Goal: Information Seeking & Learning: Find specific fact

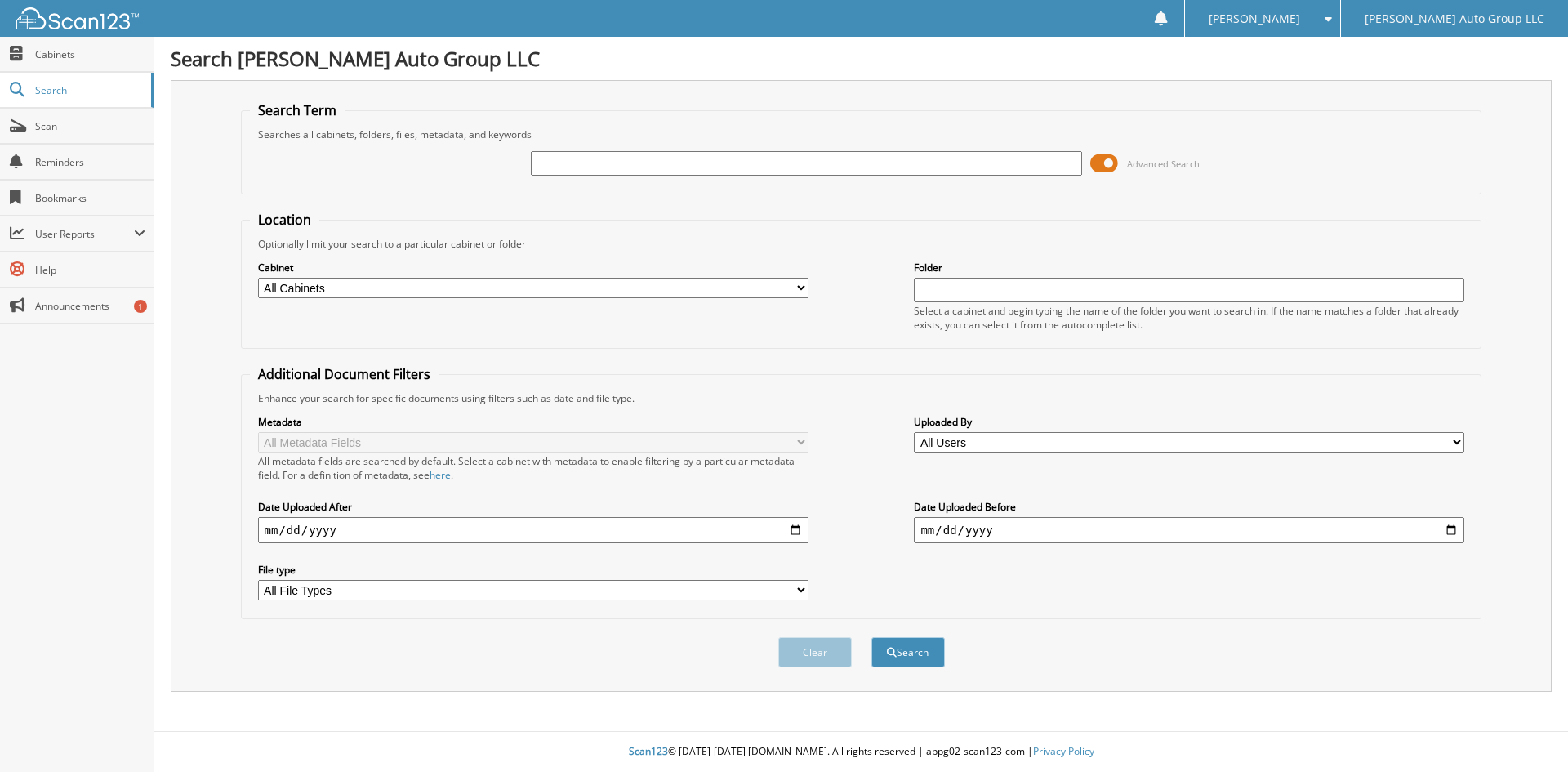
click at [1119, 162] on span "Advanced Search" at bounding box center [1145, 163] width 110 height 24
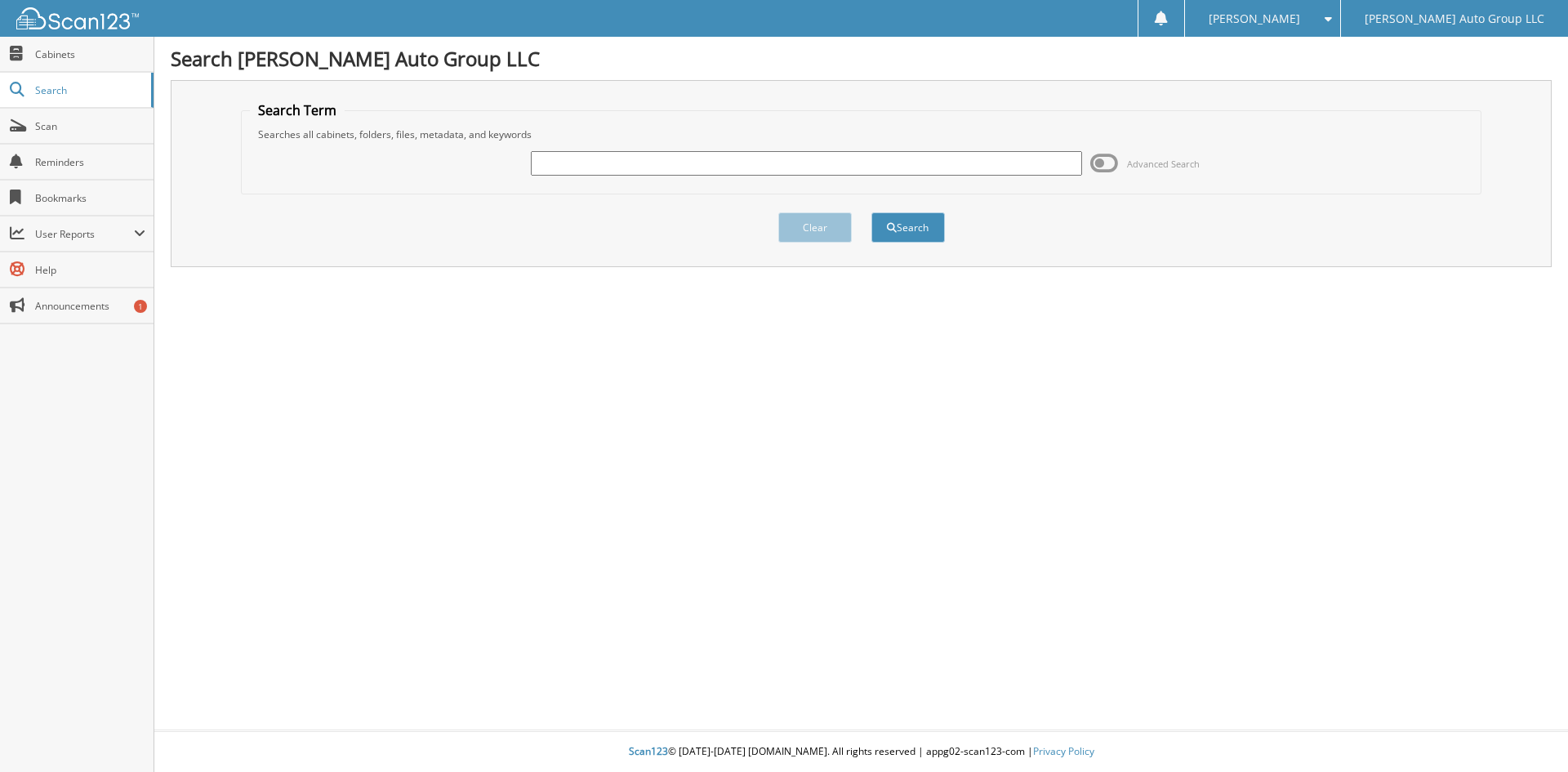
click at [978, 167] on input "text" at bounding box center [806, 163] width 551 height 24
type input "[DATE]"
click at [872, 212] on button "Search" at bounding box center [909, 228] width 74 height 31
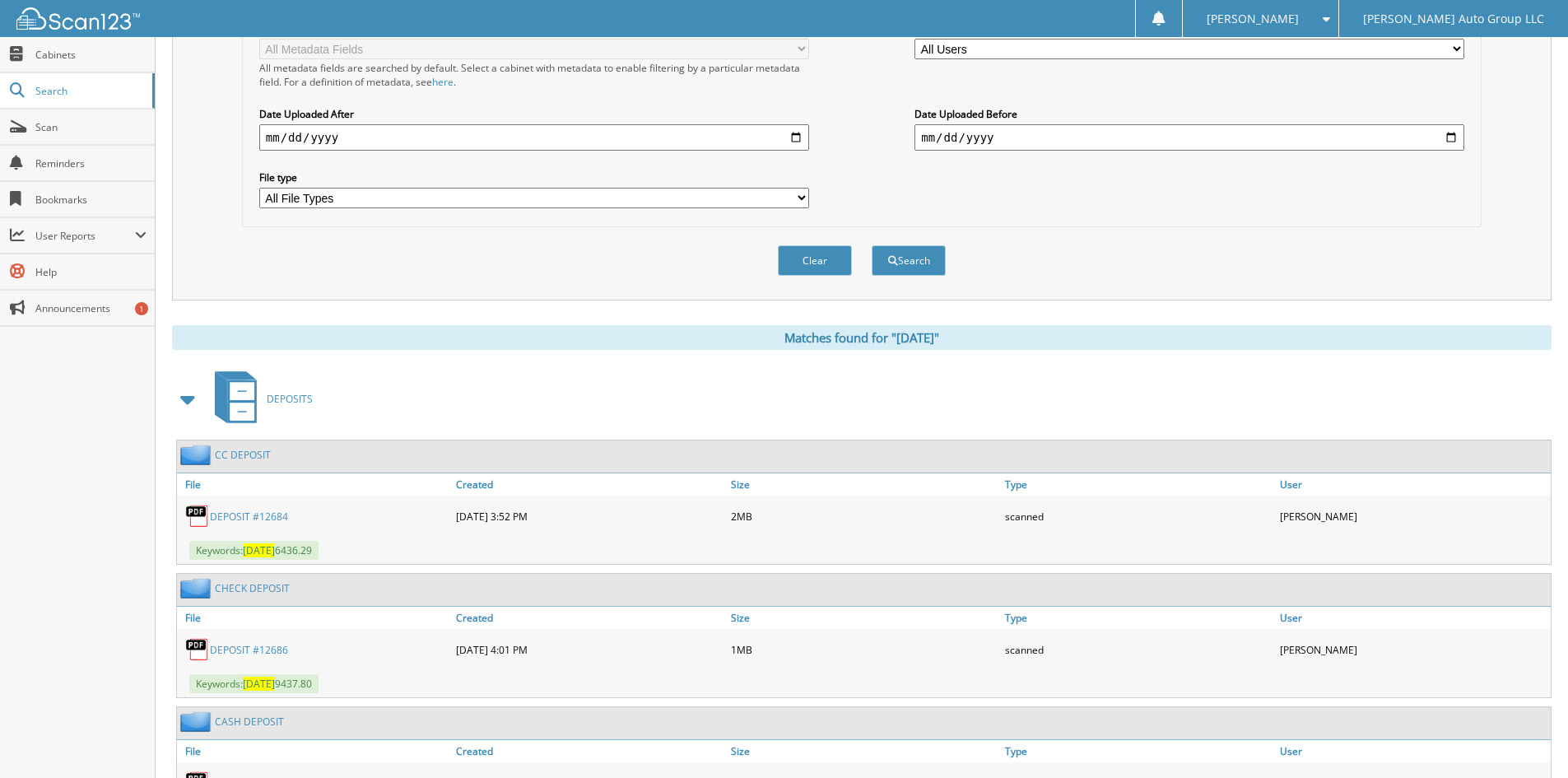
scroll to position [501, 0]
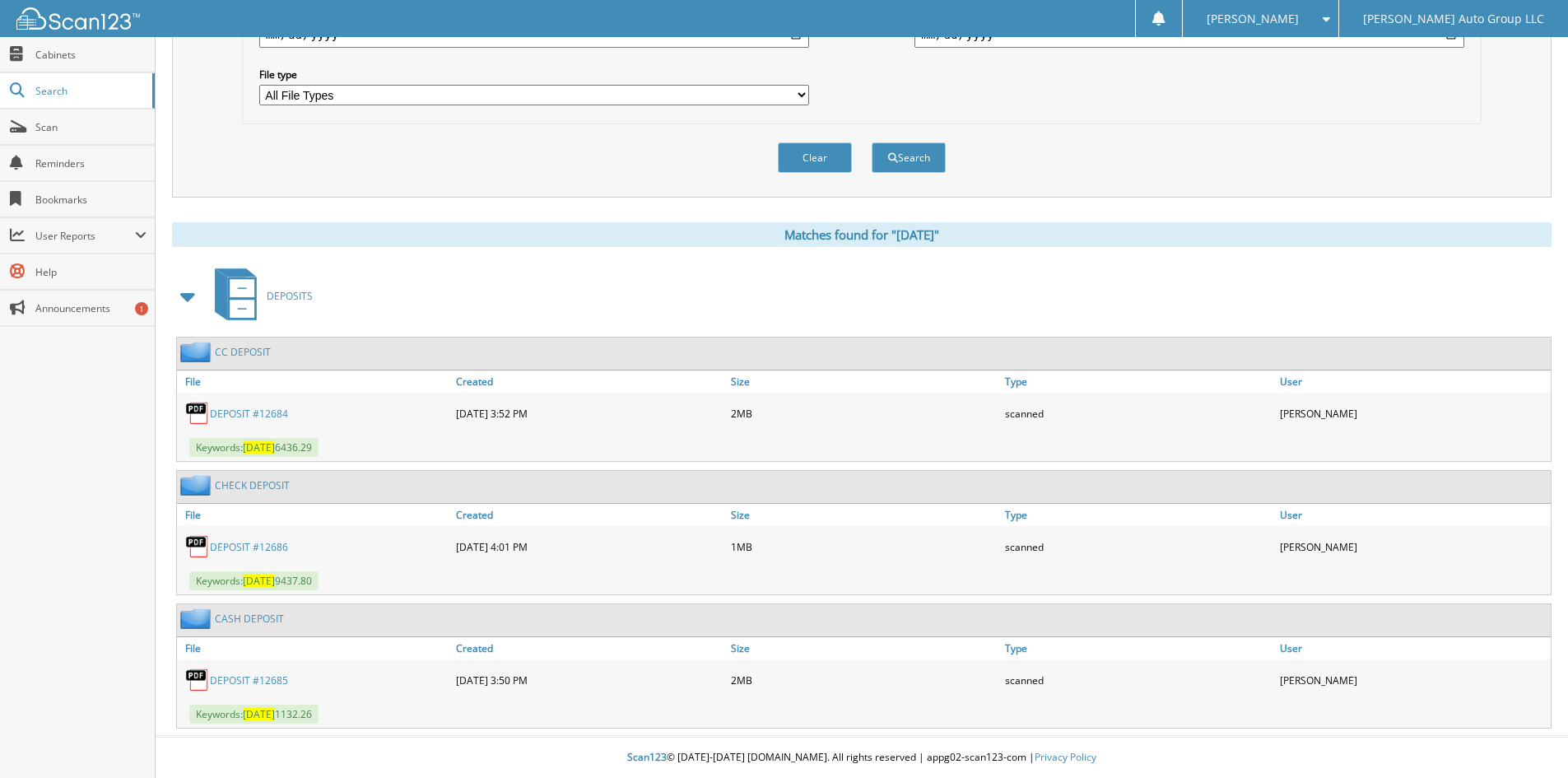
click at [263, 680] on link "DEPOSIT #12685" at bounding box center [248, 680] width 78 height 14
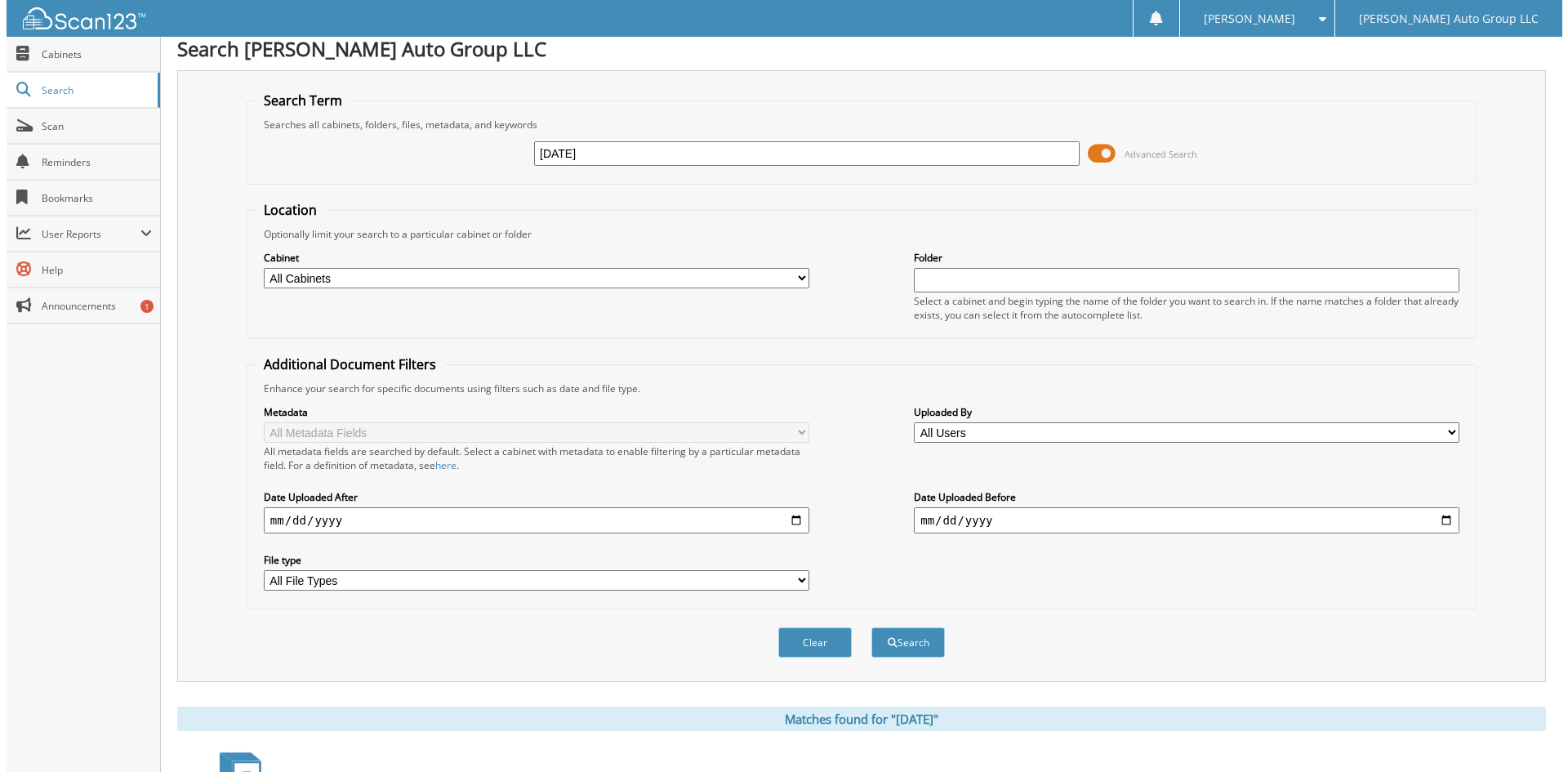
scroll to position [0, 0]
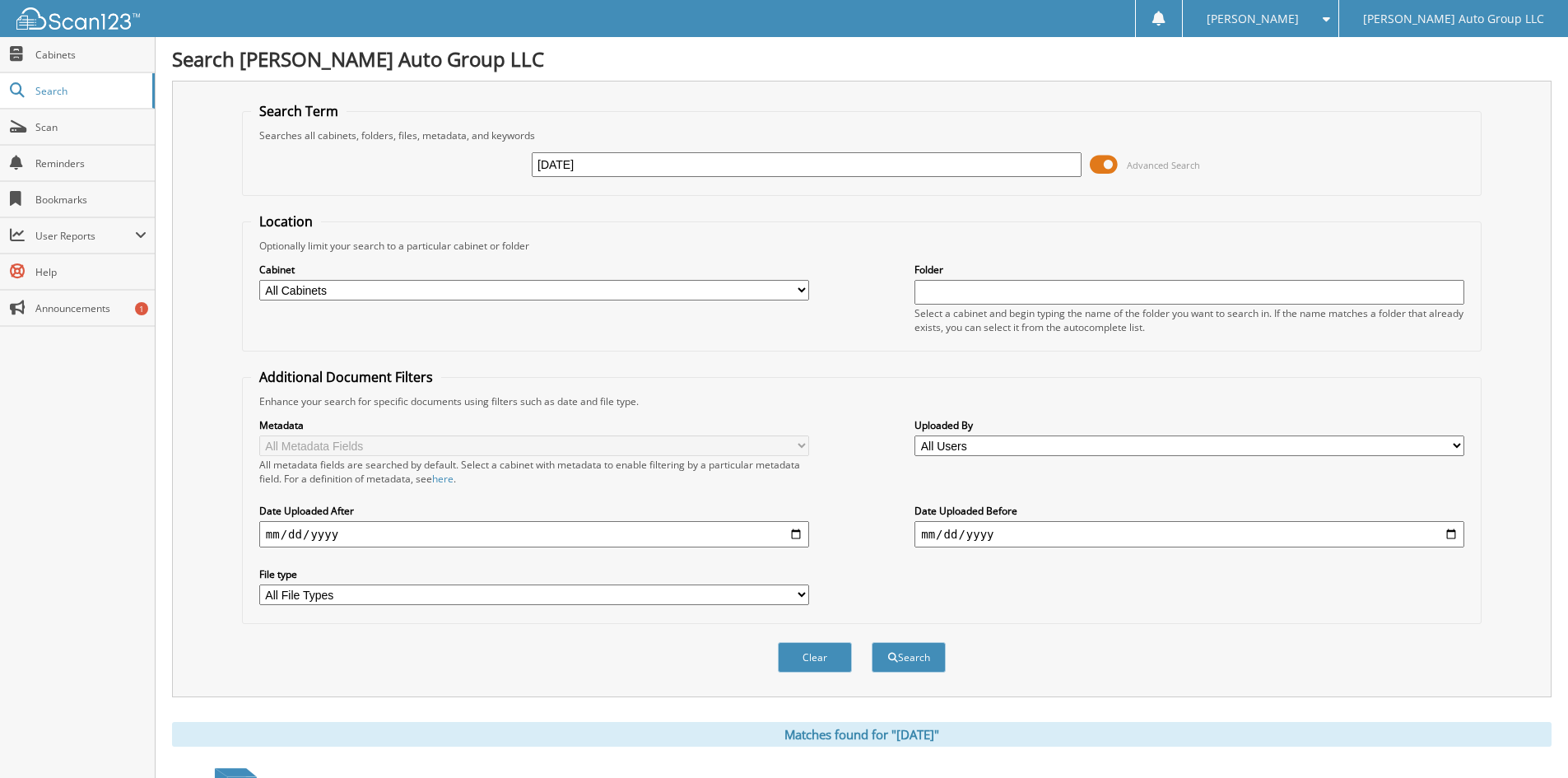
click at [1111, 159] on span at bounding box center [1104, 164] width 28 height 24
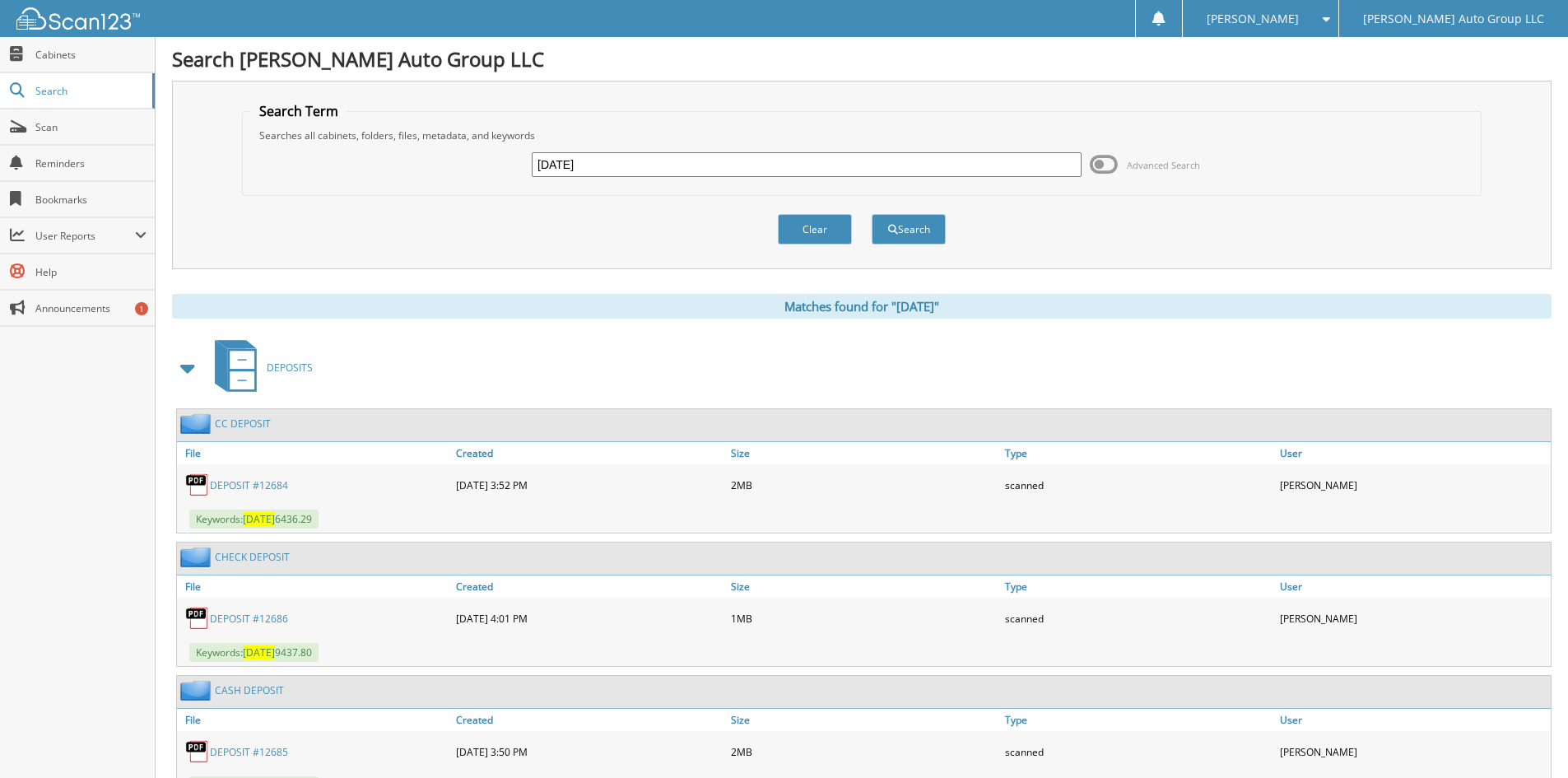
click at [1111, 111] on fieldset "Search Term Searches all cabinets, folders, files, metadata, and keywords 09/10…" at bounding box center [862, 149] width 1240 height 93
click at [814, 235] on button "Clear" at bounding box center [815, 229] width 74 height 31
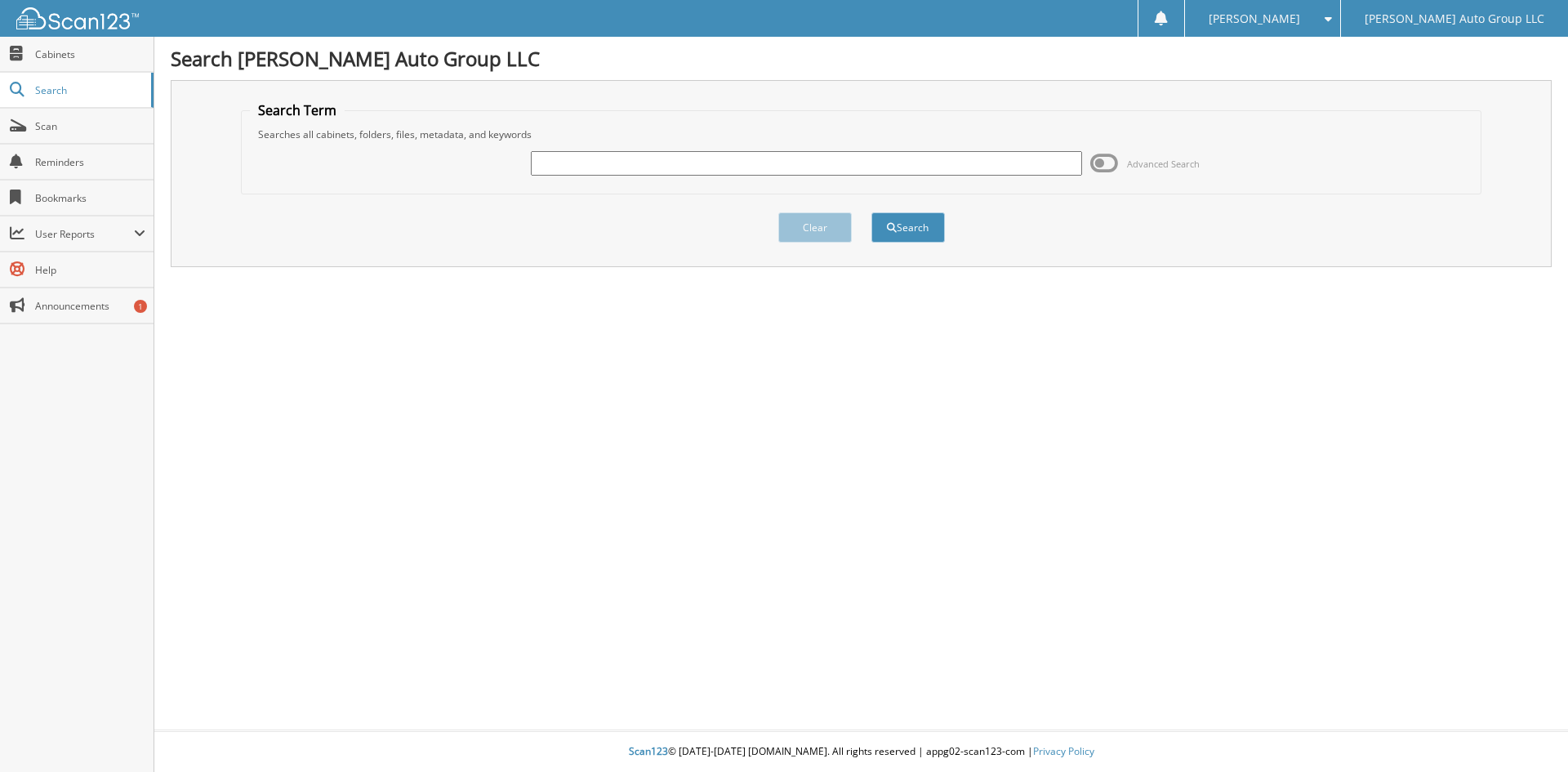
click at [530, 235] on div "Clear Search" at bounding box center [862, 228] width 1241 height 67
click at [622, 147] on div "Advanced Search" at bounding box center [862, 163] width 1223 height 44
click at [621, 147] on div "Advanced Search" at bounding box center [862, 163] width 1223 height 44
click at [623, 151] on input "text" at bounding box center [806, 163] width 551 height 24
type input "[DATE]"
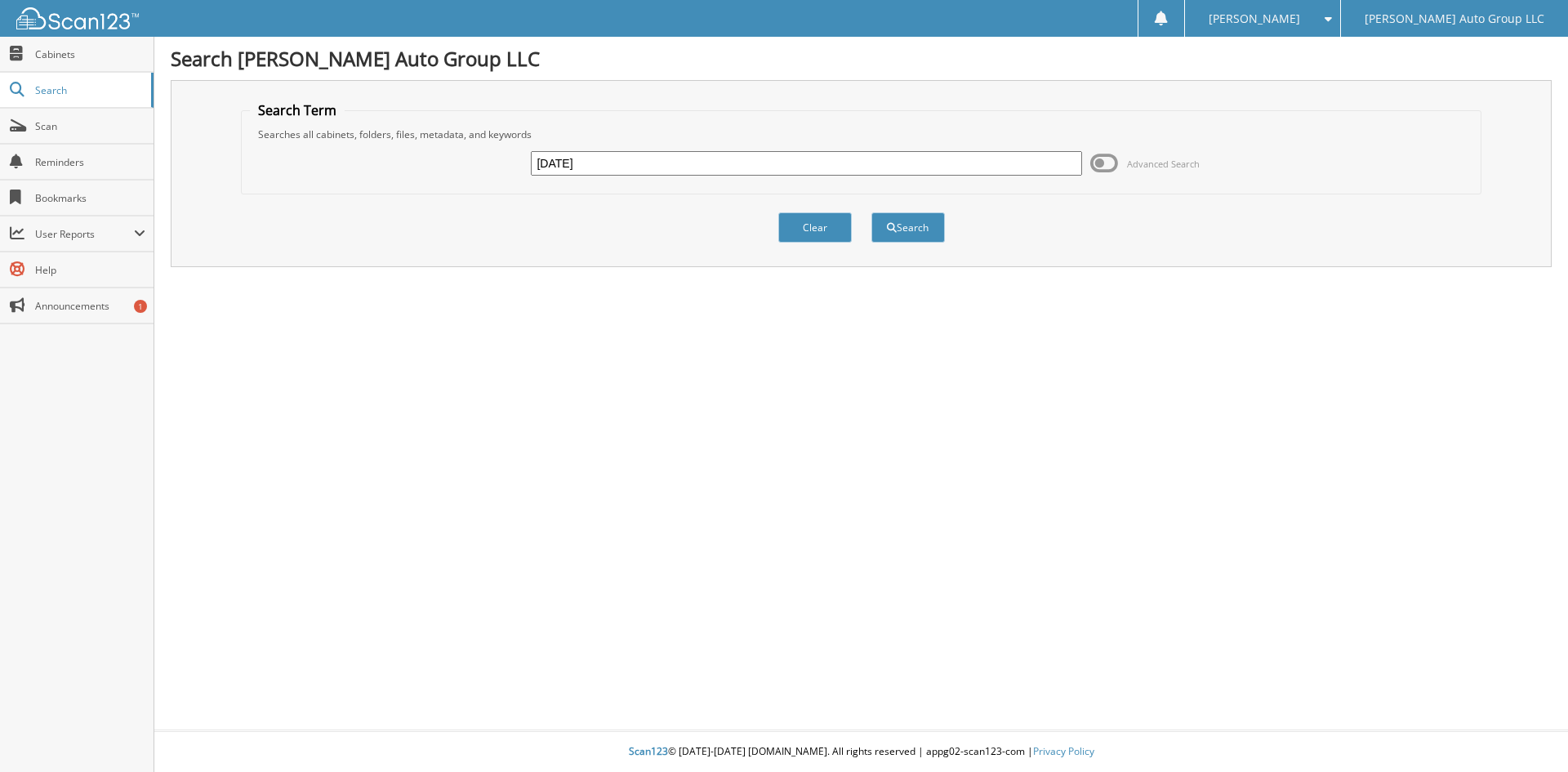
click at [872, 212] on button "Search" at bounding box center [909, 228] width 74 height 31
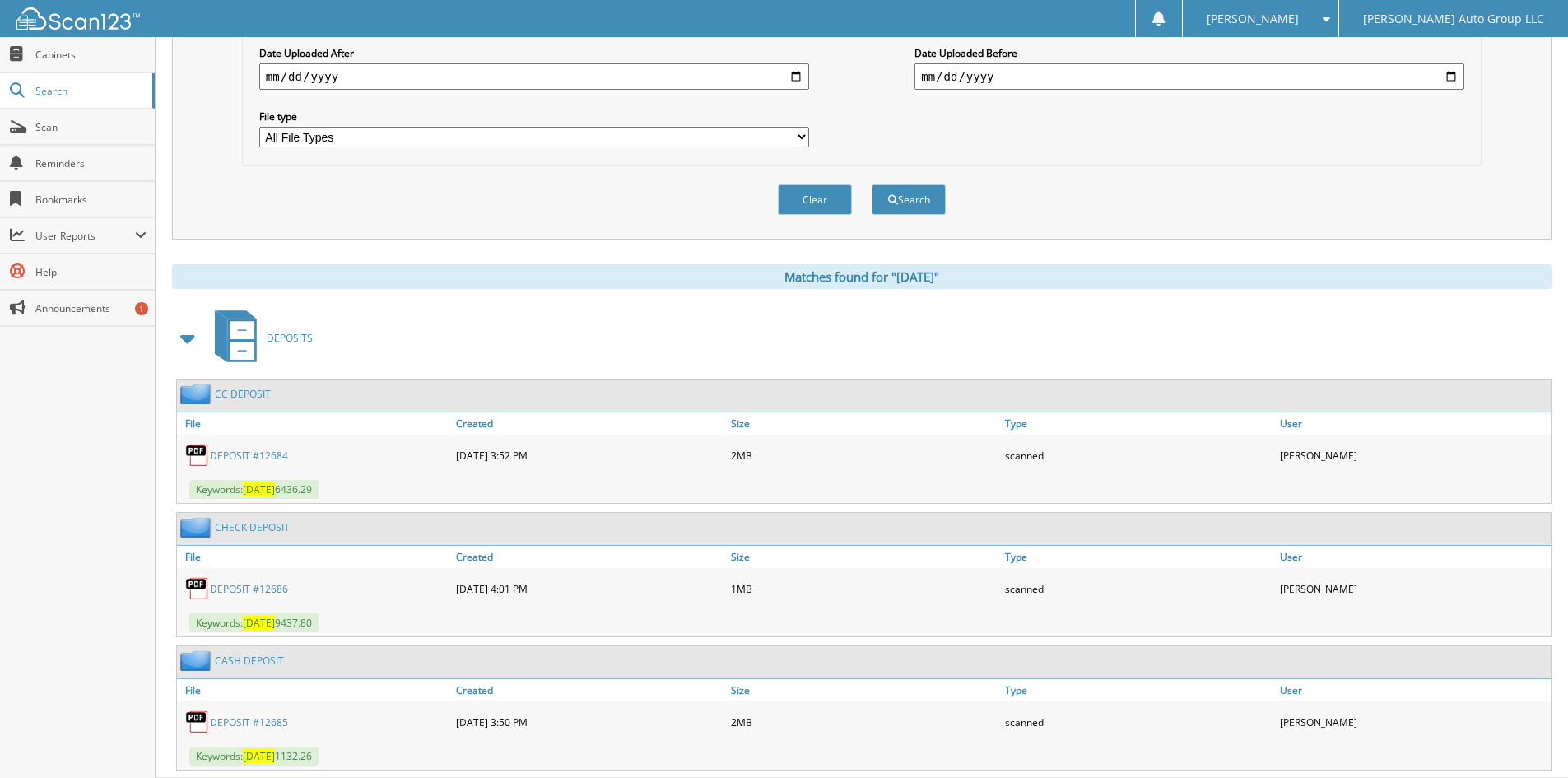
scroll to position [501, 0]
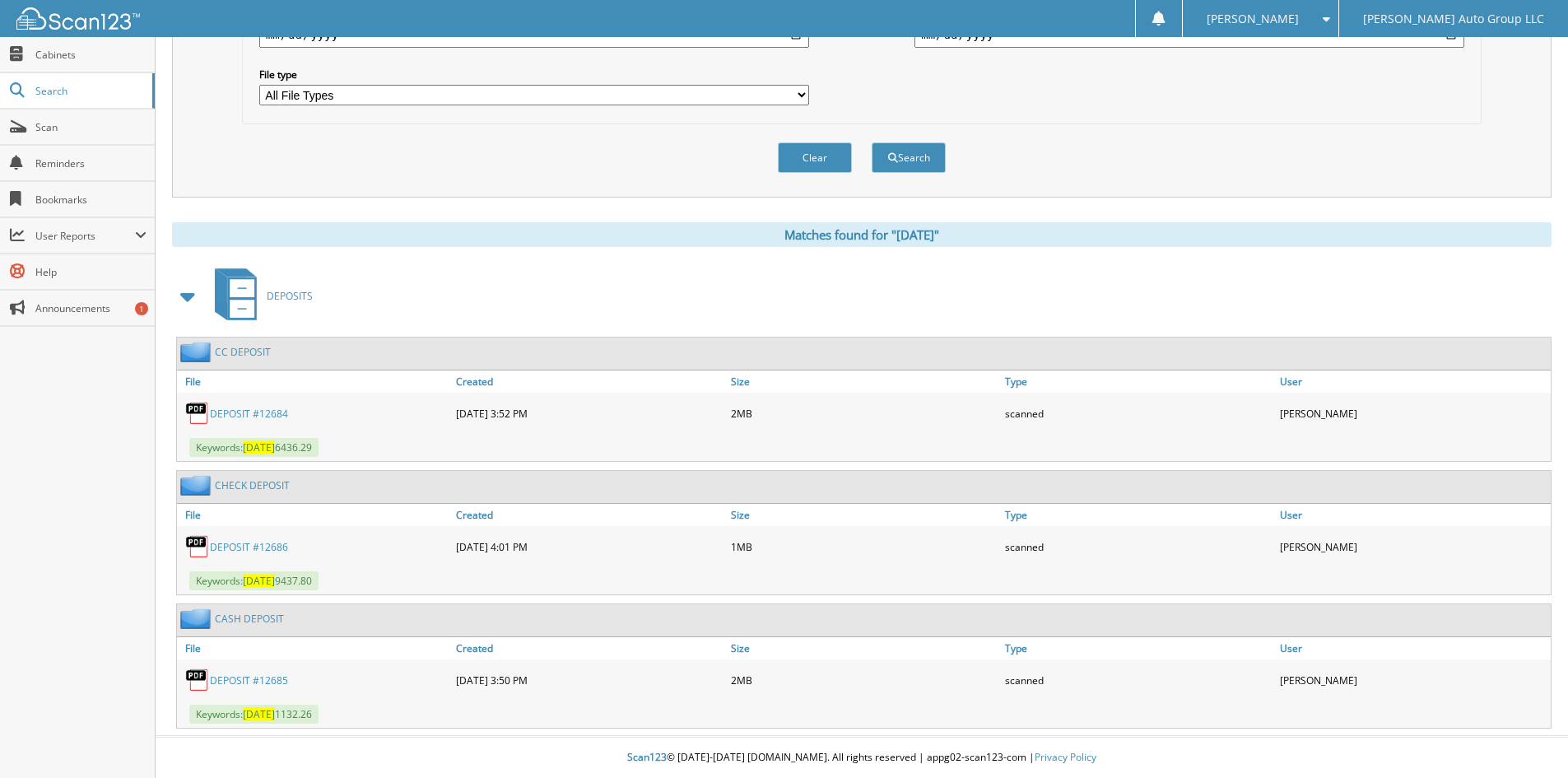
click at [262, 680] on link "DEPOSIT #12685" at bounding box center [248, 680] width 78 height 14
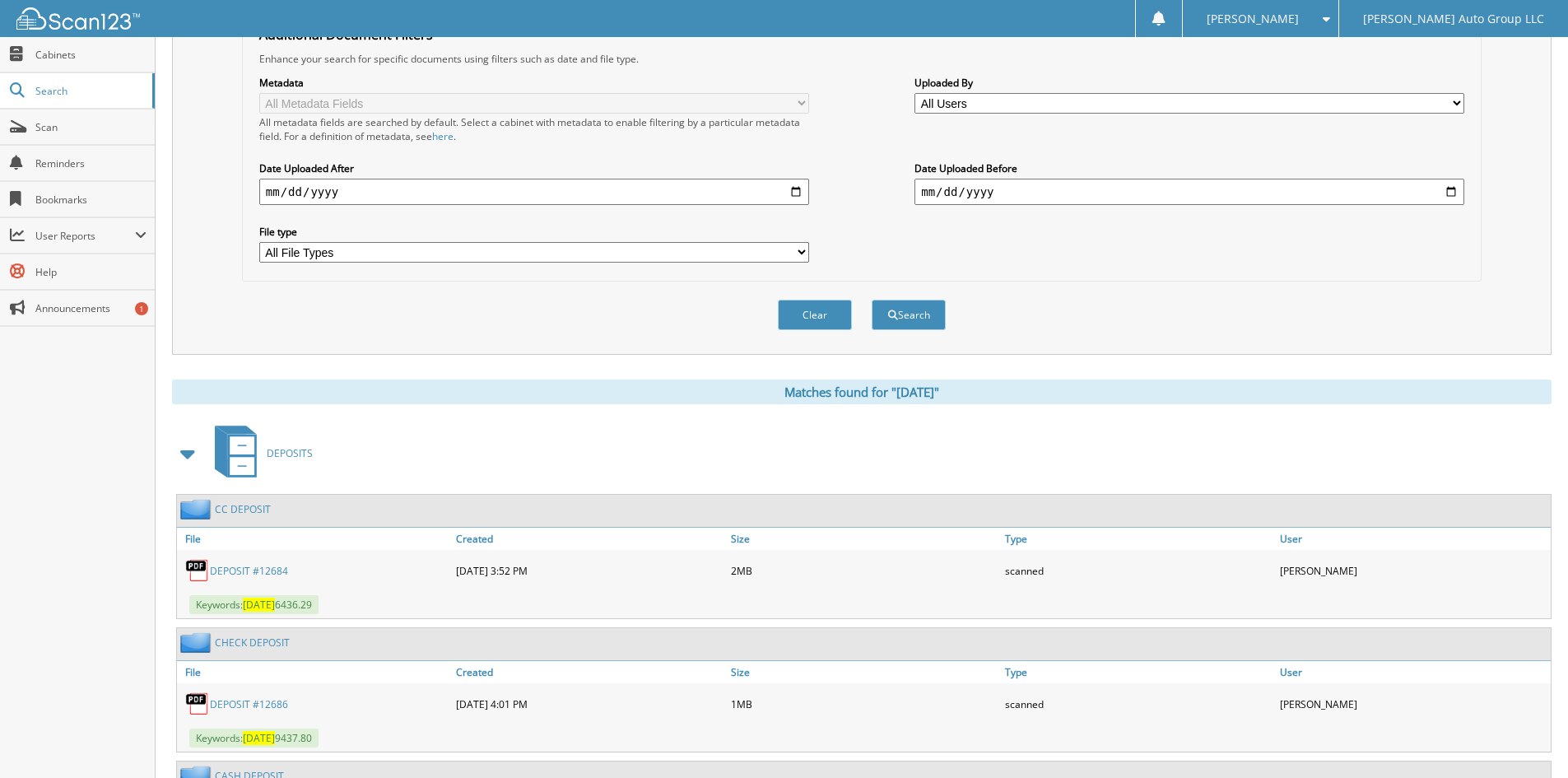
scroll to position [171, 0]
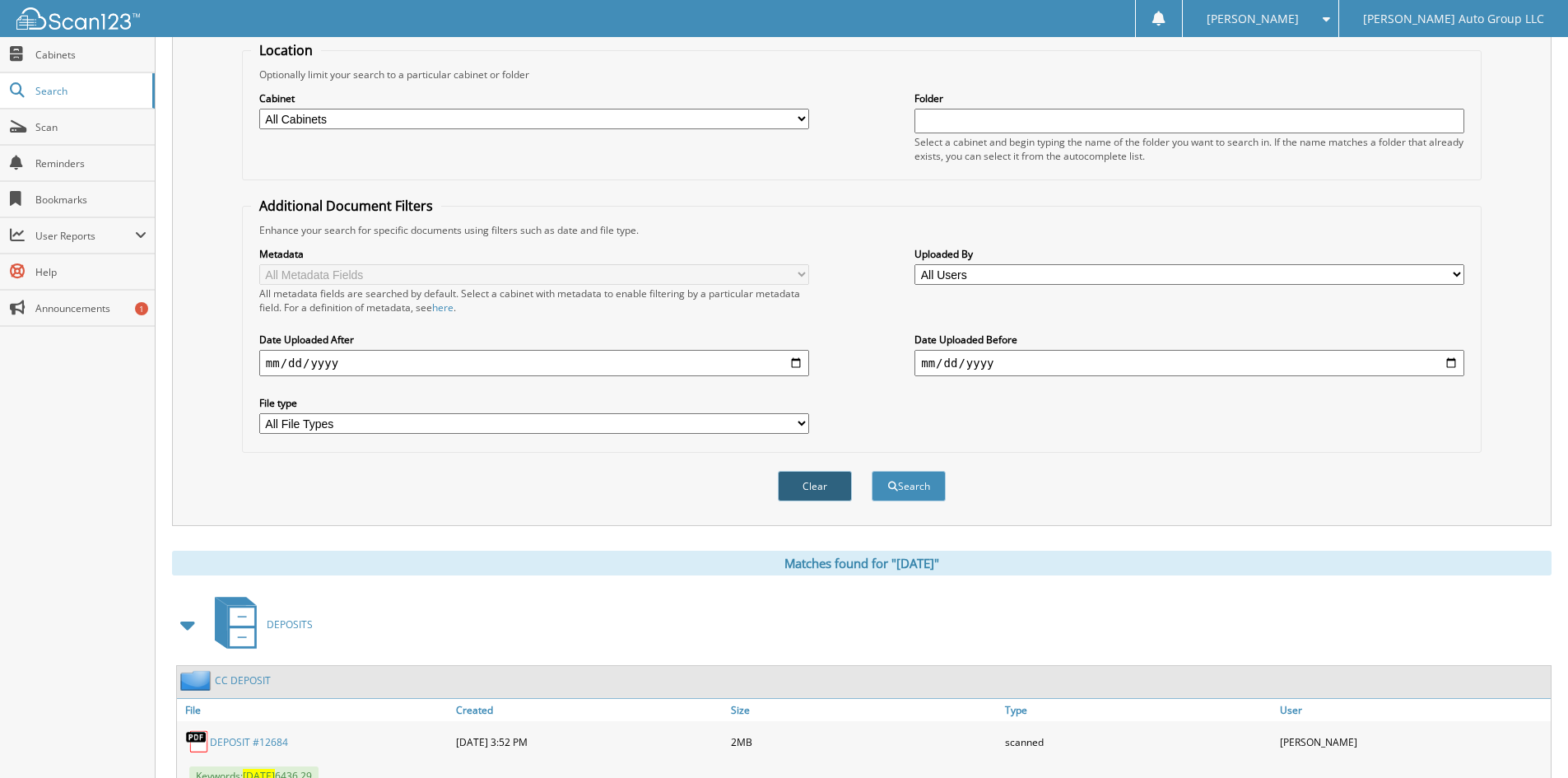
click at [809, 490] on button "Clear" at bounding box center [815, 486] width 74 height 31
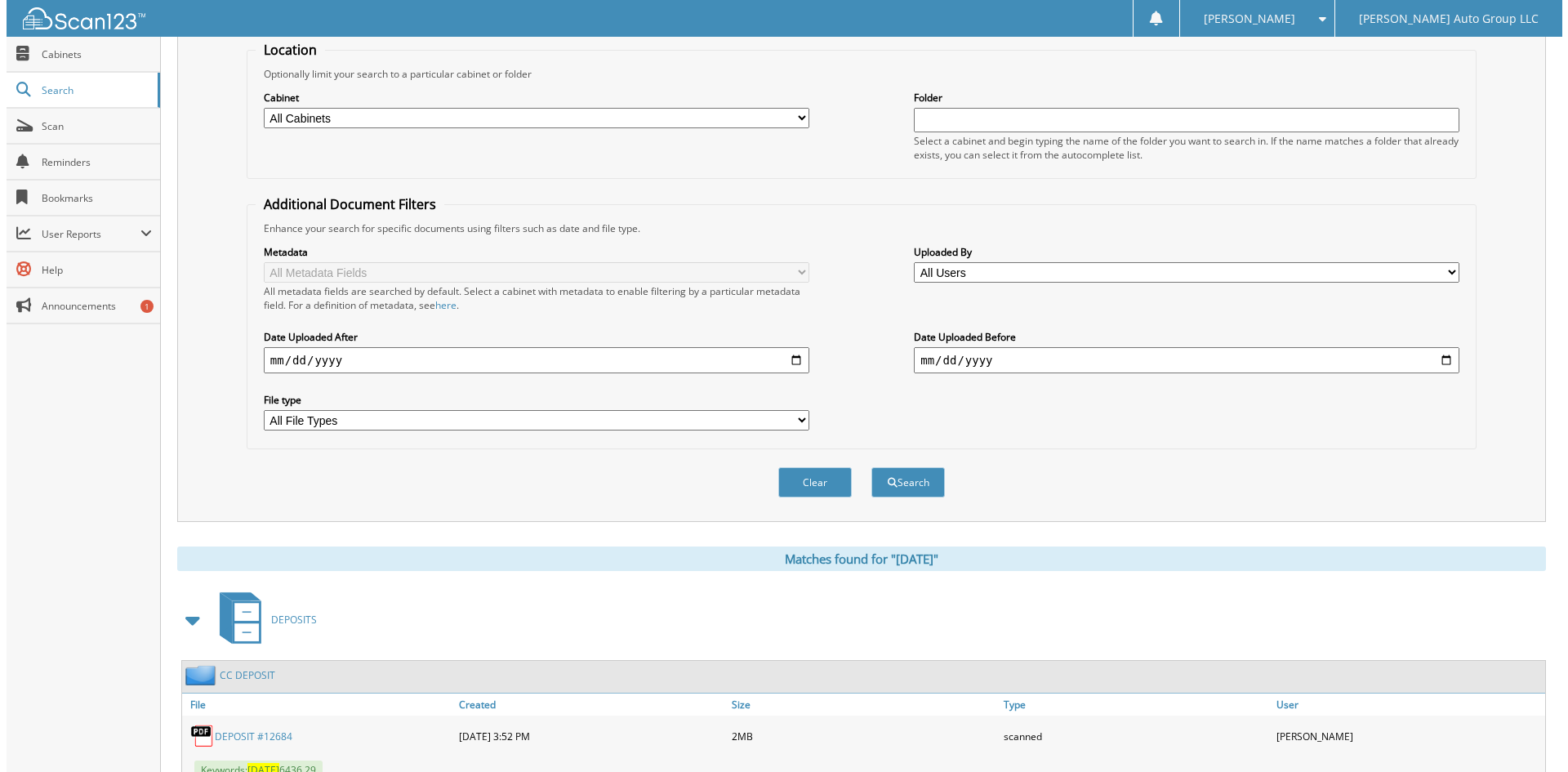
scroll to position [0, 0]
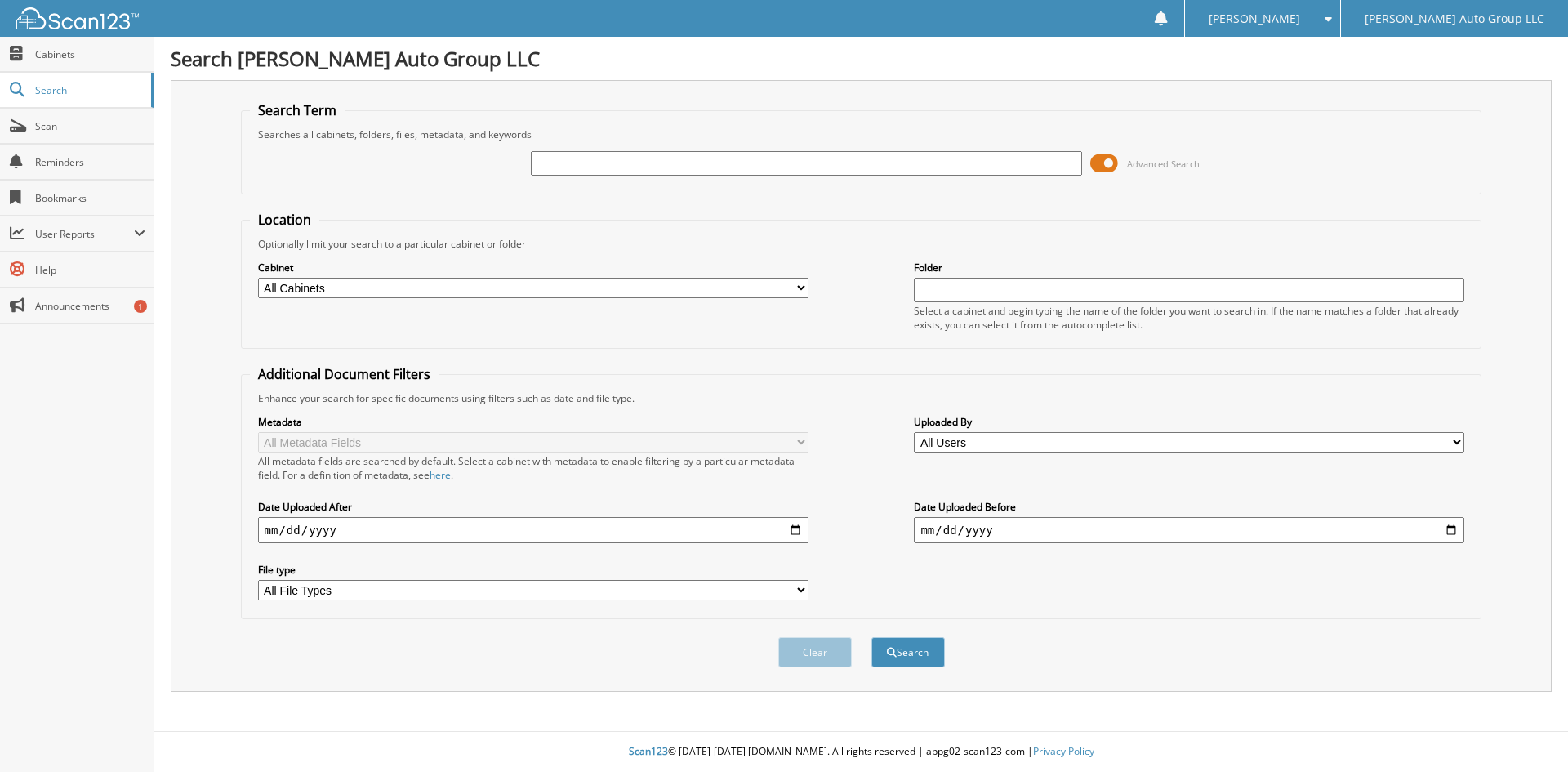
click at [1098, 167] on span at bounding box center [1104, 163] width 28 height 24
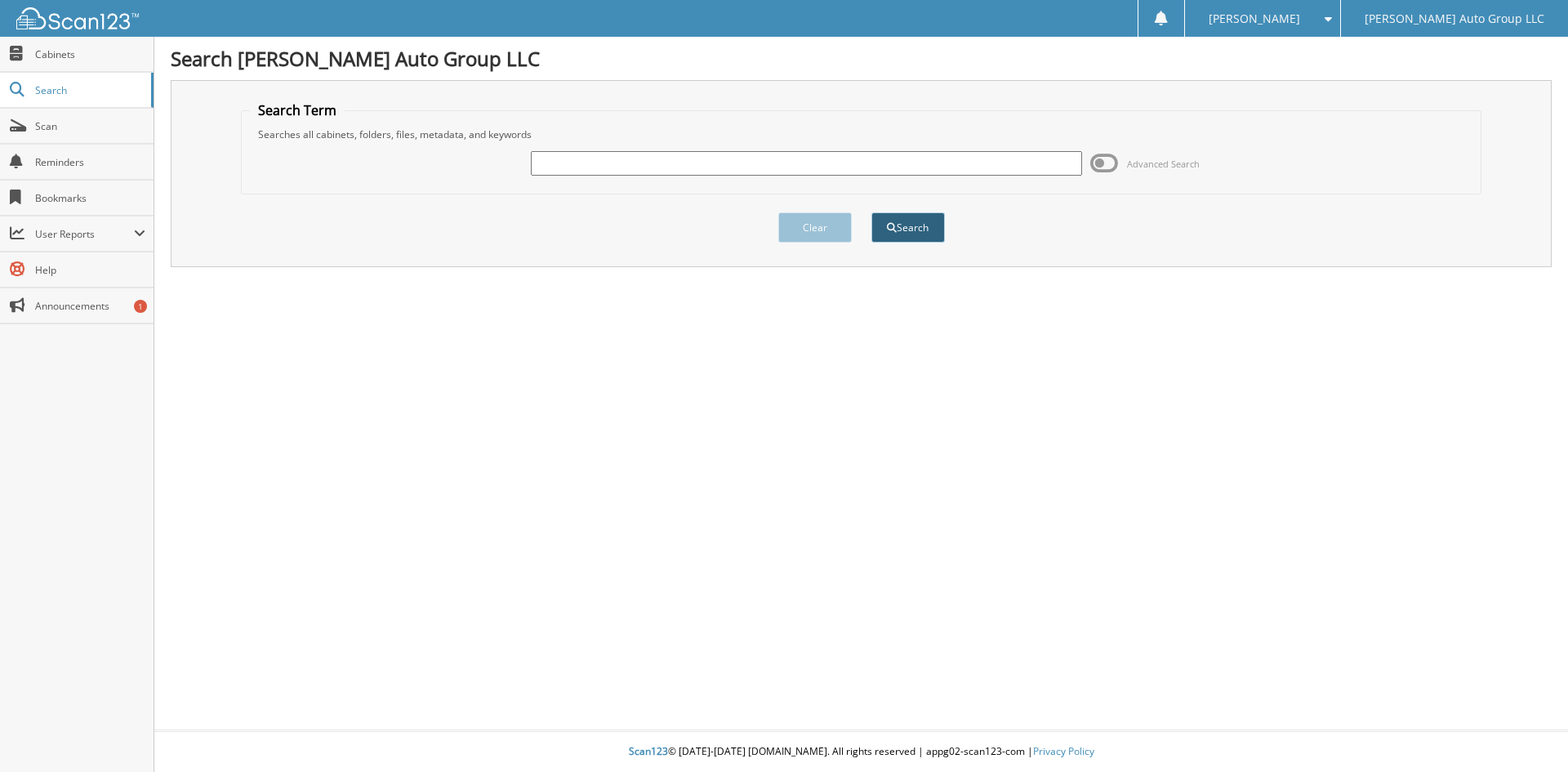
click at [928, 221] on button "Search" at bounding box center [909, 228] width 74 height 31
